Goal: Transaction & Acquisition: Purchase product/service

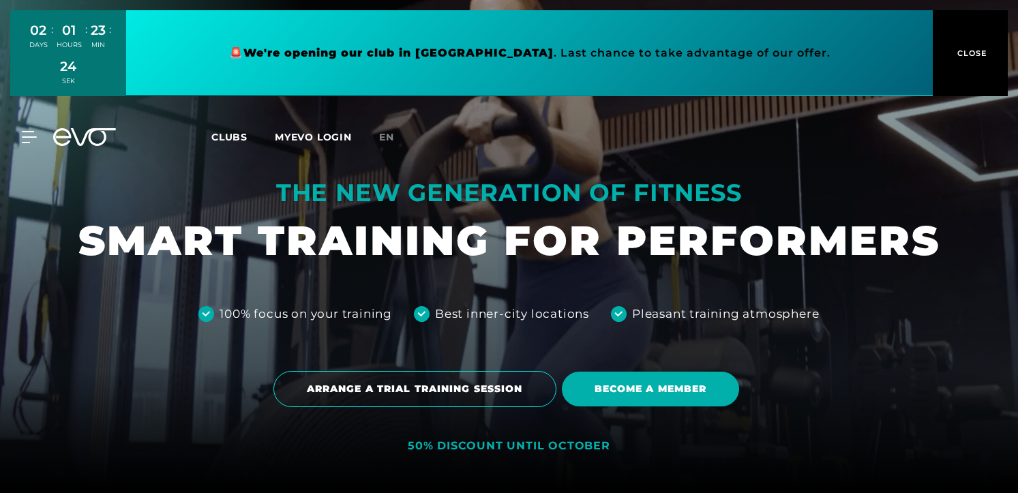
click at [812, 122] on div "MyEVO Login About EVO Memberships Trial training DAY PASS EVO Studios [GEOGRAPH…" at bounding box center [509, 137] width 1012 height 40
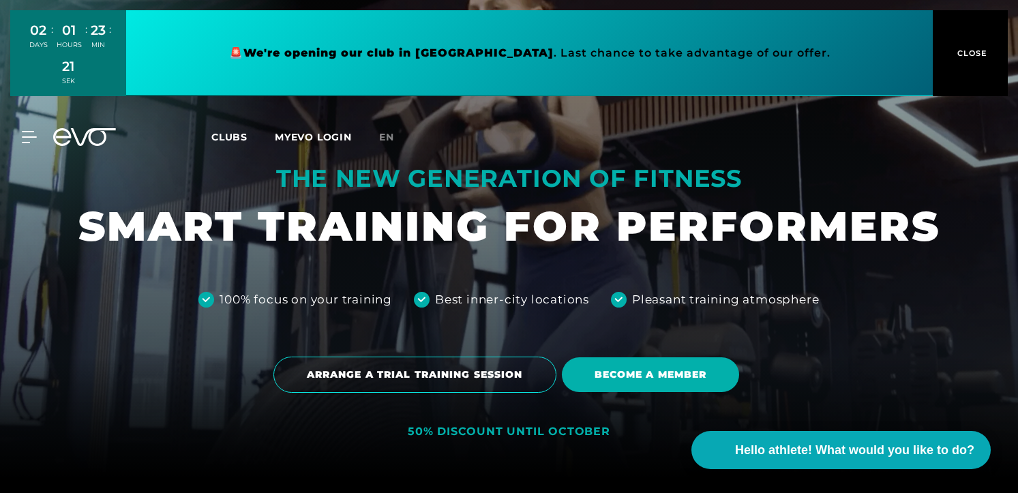
scroll to position [22, 0]
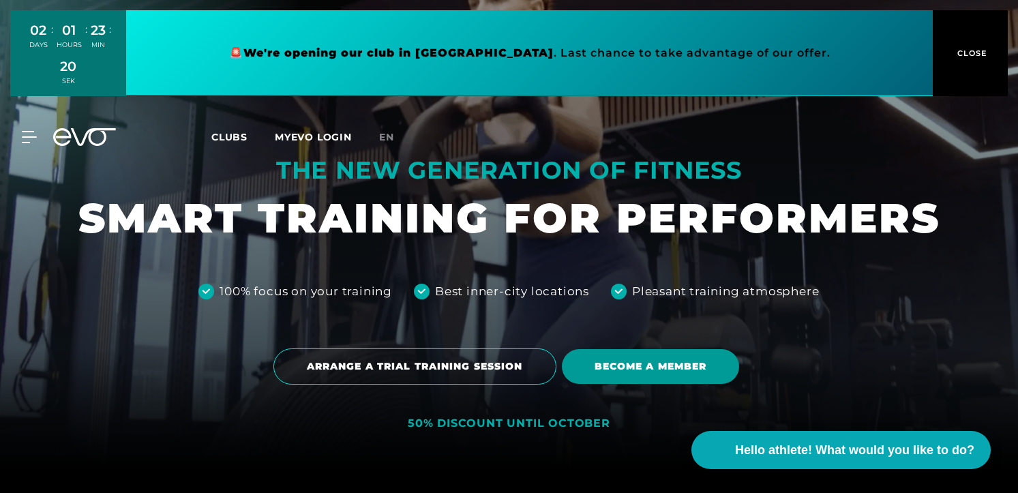
click at [605, 371] on font "BECOME A MEMBER" at bounding box center [650, 366] width 112 height 12
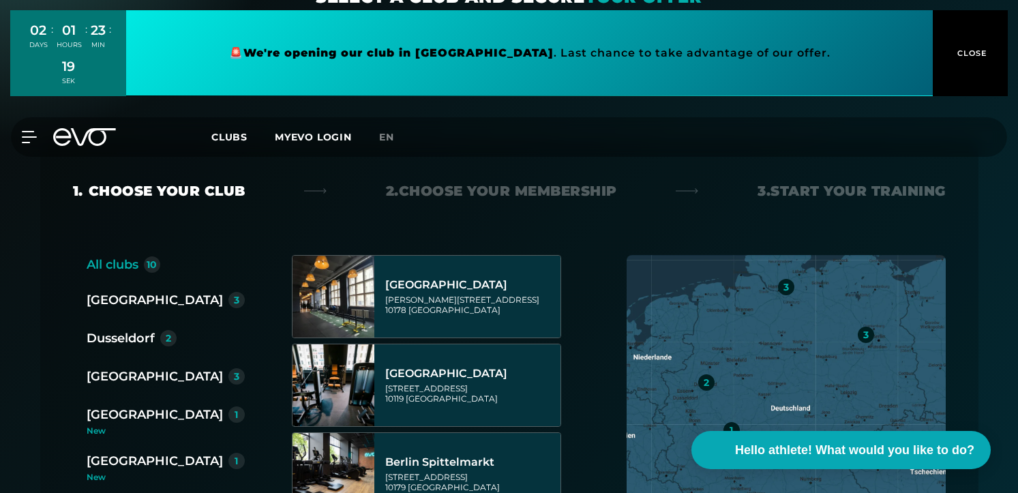
scroll to position [194, 0]
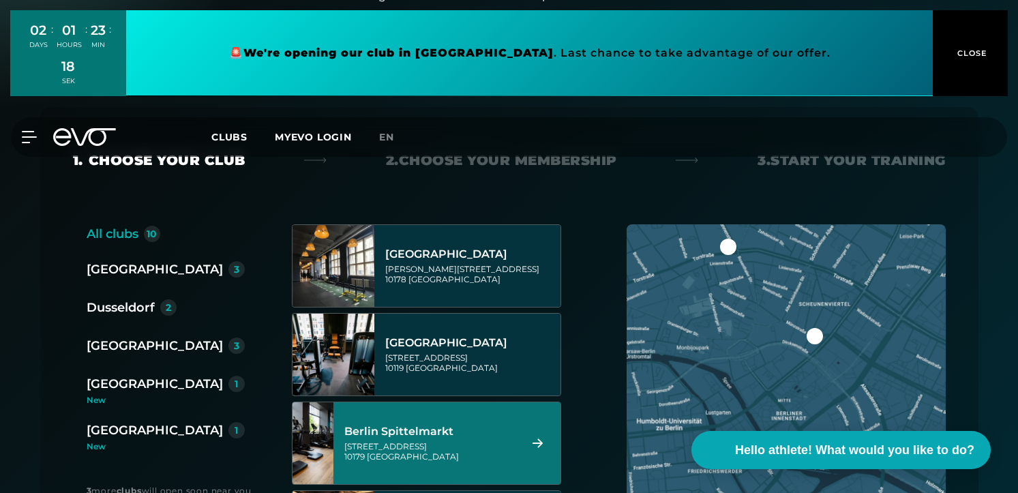
click at [418, 441] on font "[STREET_ADDRESS]" at bounding box center [385, 446] width 82 height 10
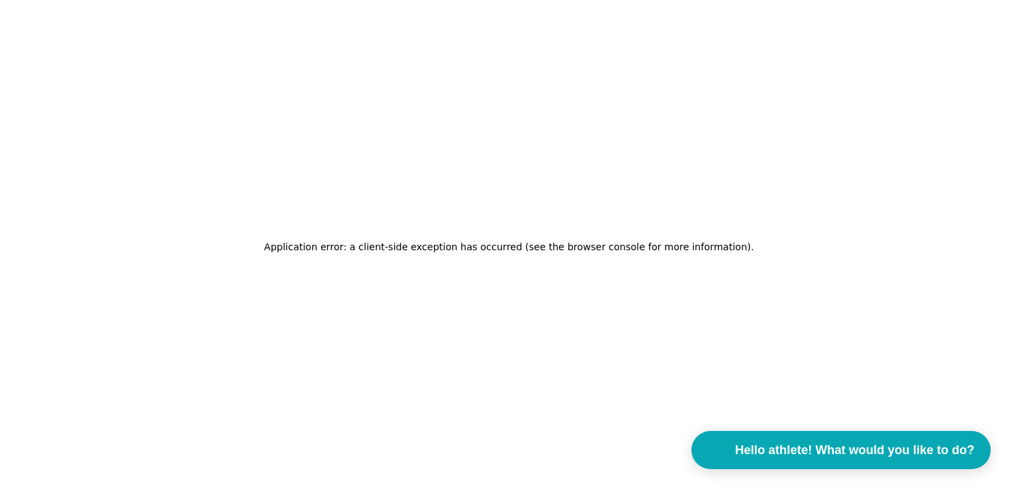
scroll to position [0, 0]
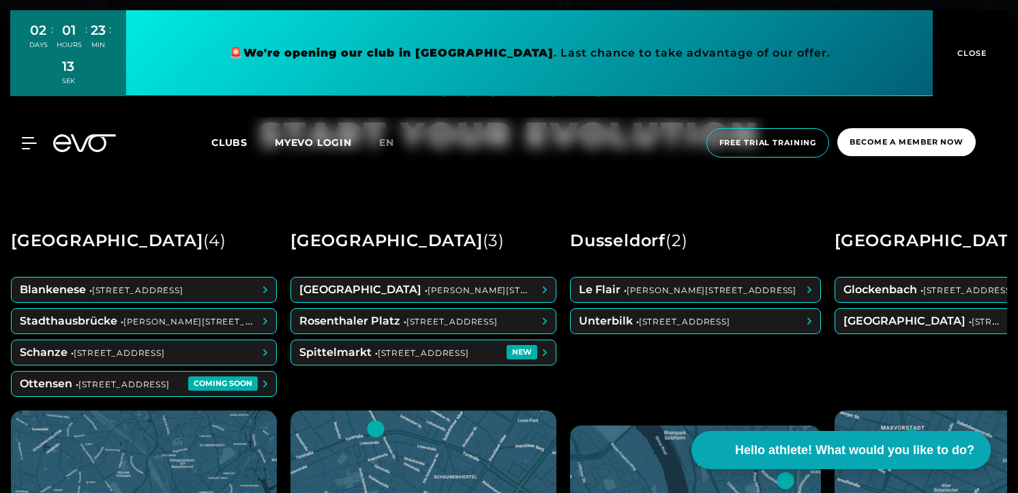
scroll to position [467, 0]
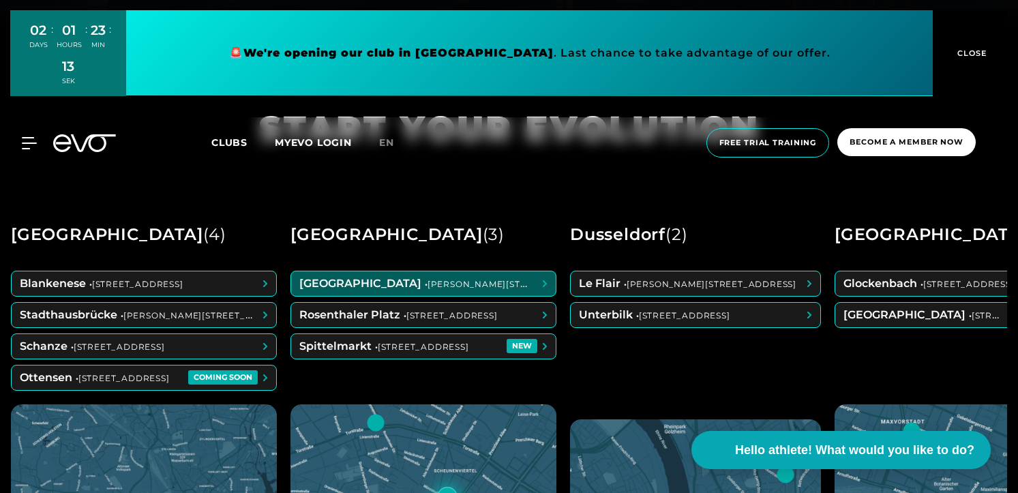
click at [421, 287] on span at bounding box center [423, 283] width 264 height 25
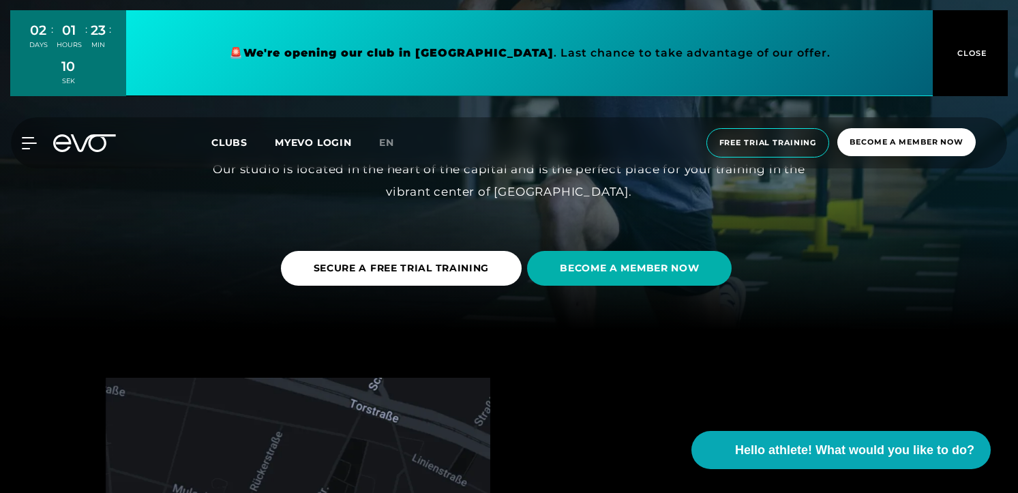
scroll to position [179, 0]
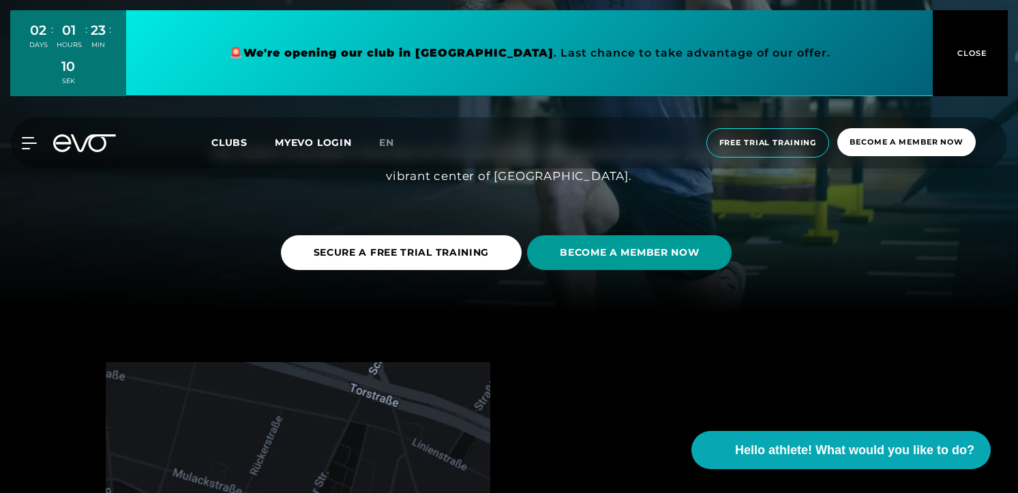
click at [599, 250] on font "BECOME A MEMBER NOW" at bounding box center [629, 252] width 139 height 12
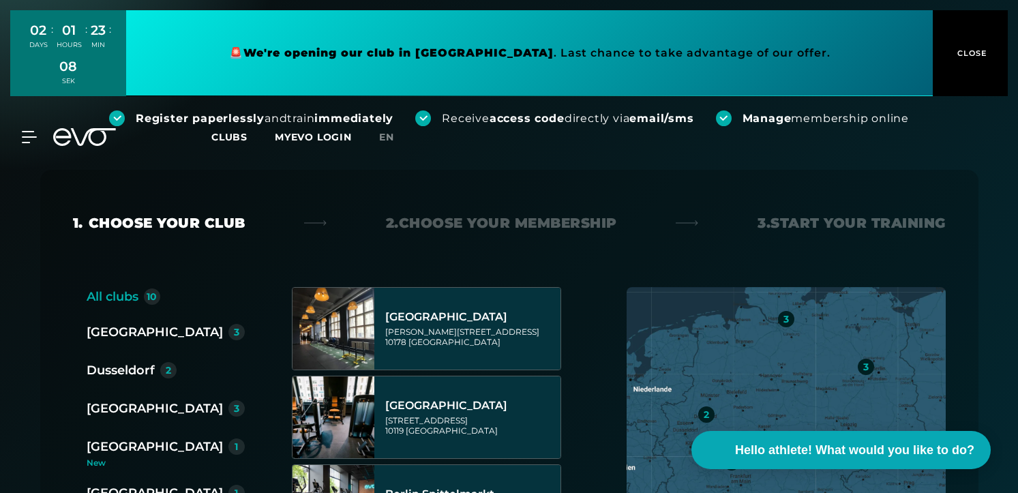
scroll to position [219, 0]
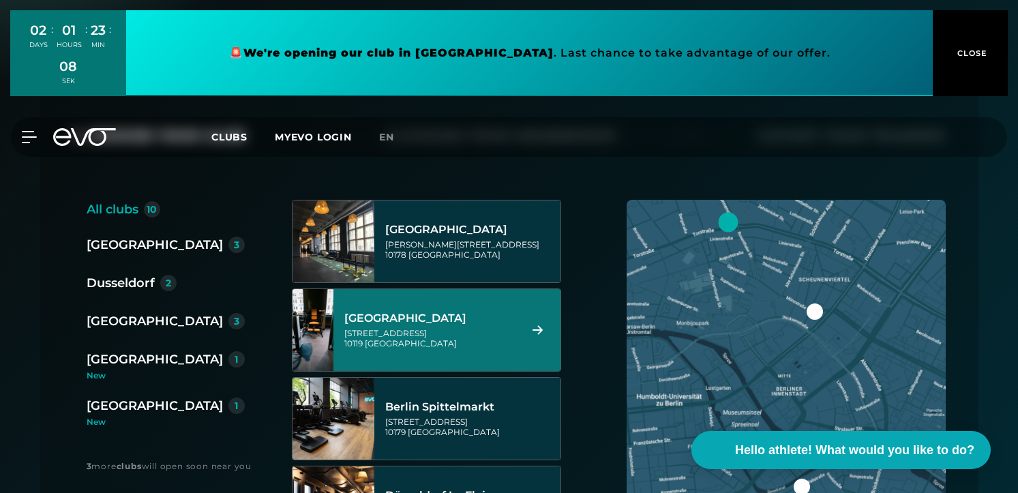
click at [457, 320] on font "[GEOGRAPHIC_DATA]" at bounding box center [405, 318] width 122 height 13
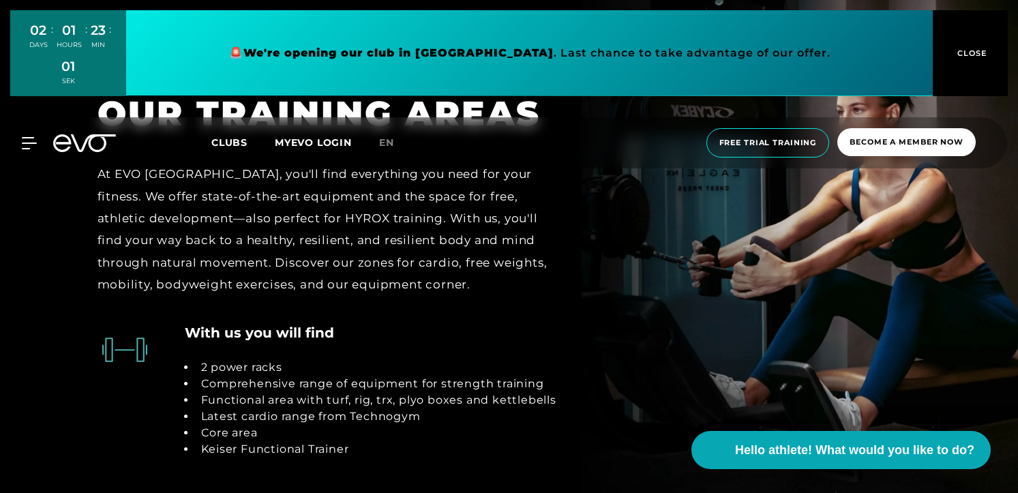
scroll to position [2939, 0]
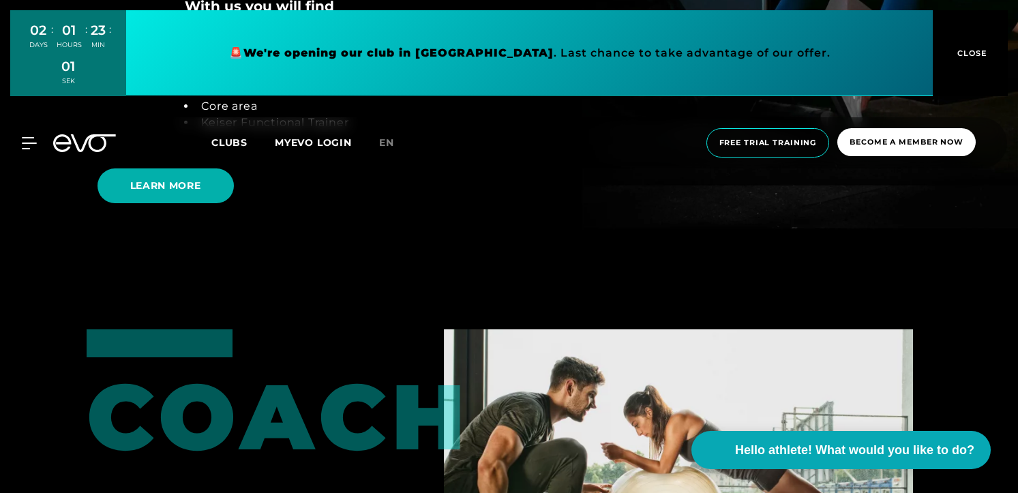
click at [970, 52] on font "CLOSE" at bounding box center [972, 53] width 30 height 10
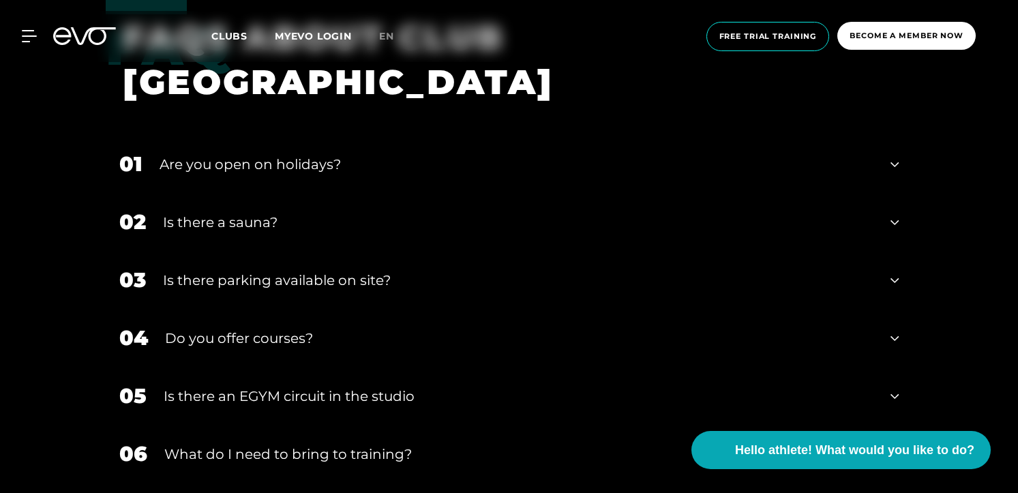
scroll to position [4608, 0]
click at [635, 212] on div "Is there a sauna?" at bounding box center [518, 221] width 711 height 20
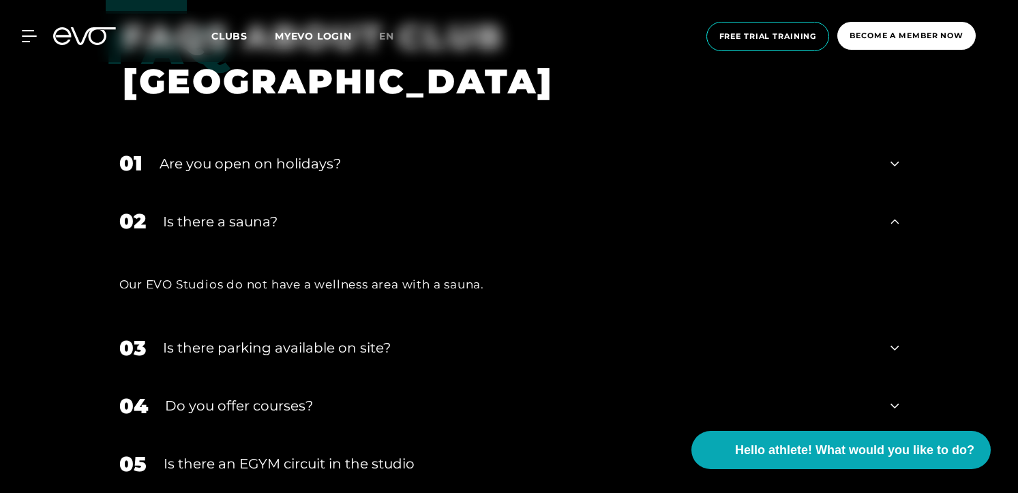
click at [635, 212] on div "Is there a sauna?" at bounding box center [518, 221] width 711 height 20
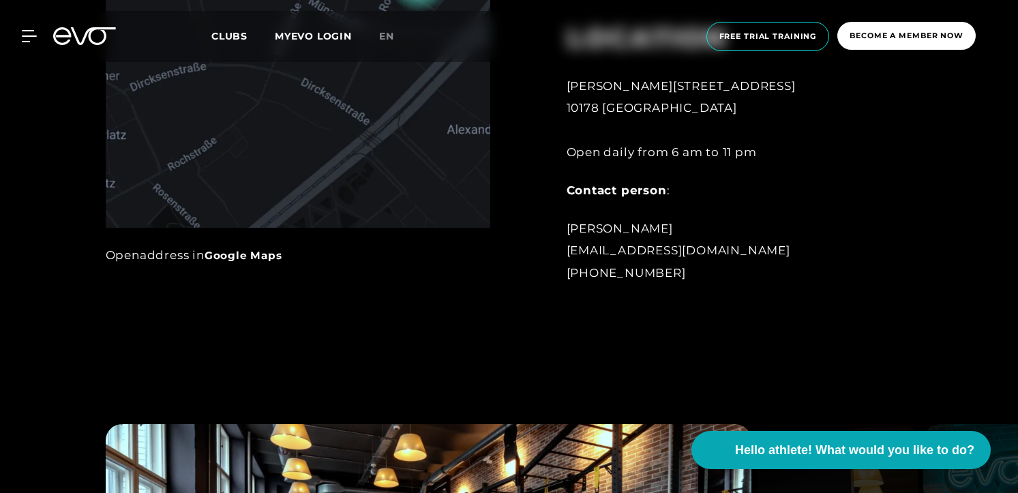
scroll to position [315, 0]
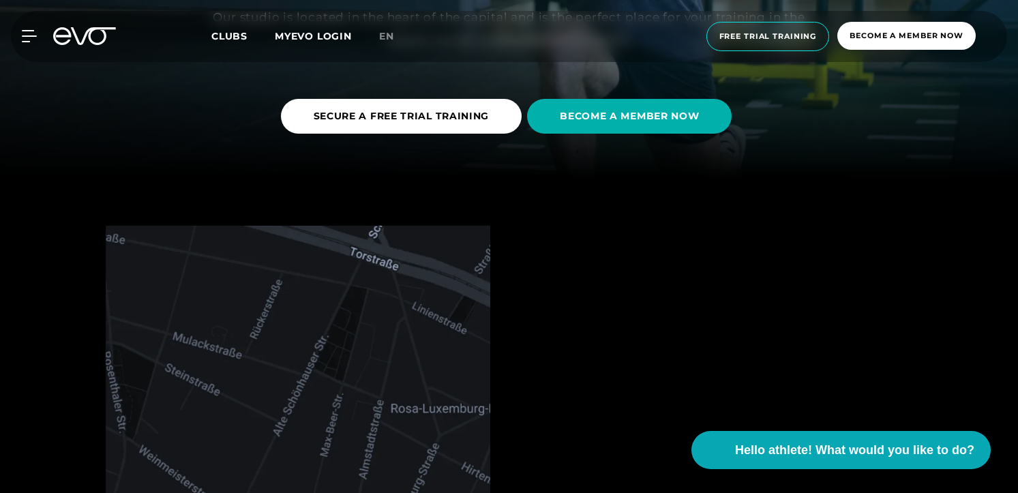
click at [8, 33] on div "MyEVO Login About EVO Memberships Trial training DAY PASS EVO Studios [GEOGRAPH…" at bounding box center [509, 36] width 1018 height 73
click at [40, 33] on icon at bounding box center [32, 36] width 20 height 12
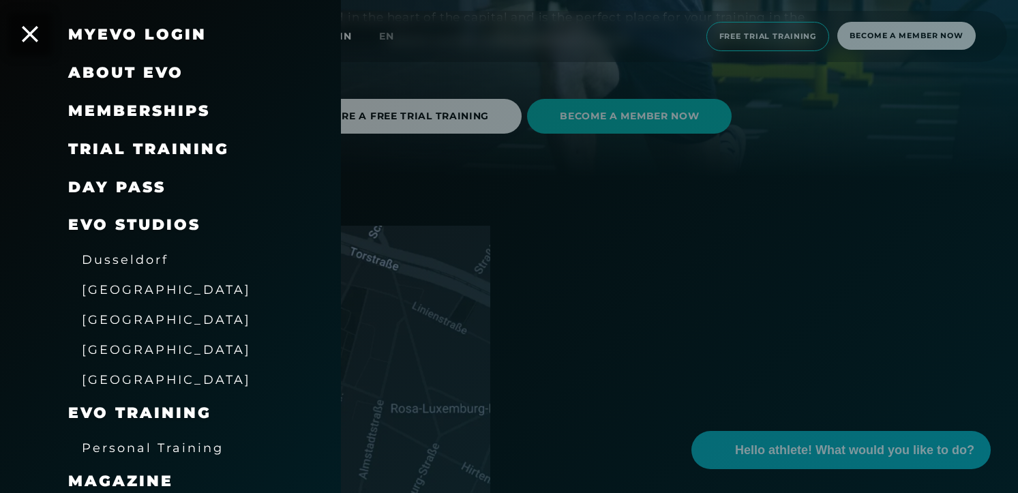
scroll to position [45, 0]
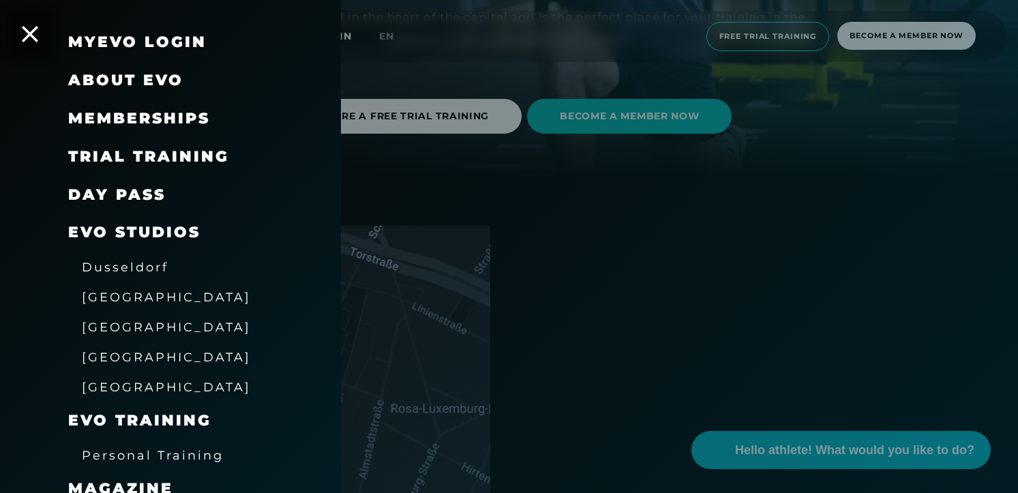
click at [134, 194] on font "DAY PASS" at bounding box center [116, 194] width 97 height 18
